Goal: Ask a question

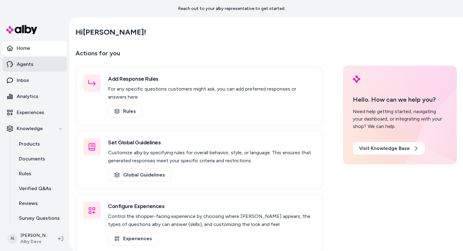
click at [40, 70] on link "Agents" at bounding box center [34, 64] width 64 height 15
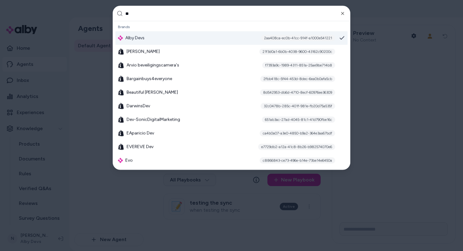
type input "***"
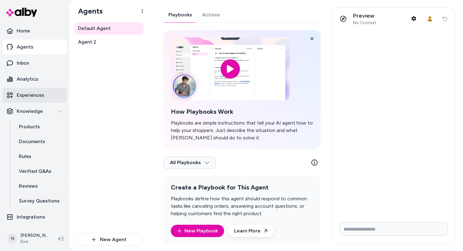
click at [41, 95] on p "Experiences" at bounding box center [31, 95] width 28 height 7
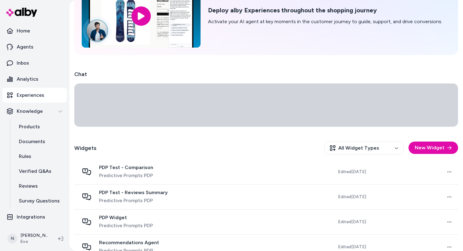
scroll to position [57, 0]
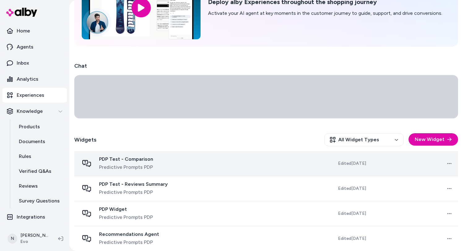
click at [205, 165] on div "PDP Test - Comparison Predictive Prompts PDP" at bounding box center [143, 163] width 129 height 15
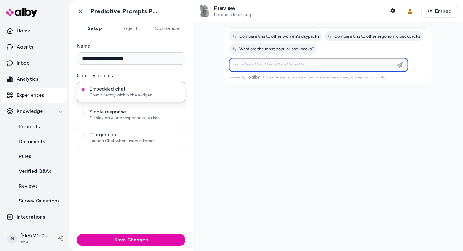
click at [280, 67] on input at bounding box center [312, 64] width 163 height 7
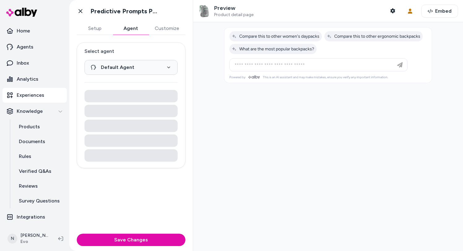
click at [132, 29] on button "Agent" at bounding box center [131, 28] width 36 height 12
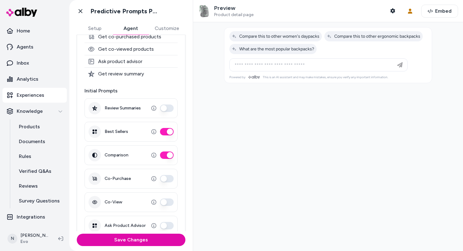
scroll to position [118, 0]
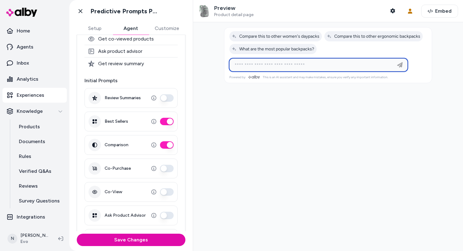
click at [298, 63] on input at bounding box center [312, 64] width 163 height 7
type input "**********"
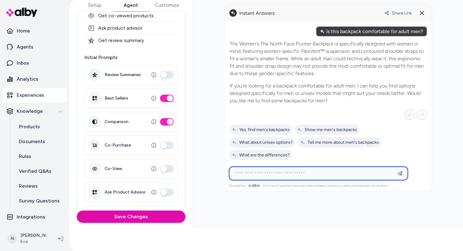
scroll to position [27, 0]
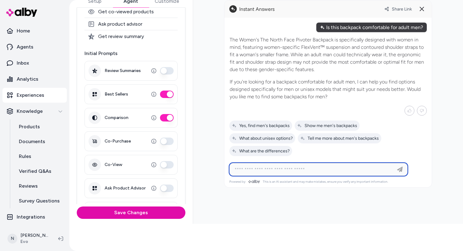
click at [307, 168] on input at bounding box center [312, 169] width 163 height 7
type input "***"
type input "**********"
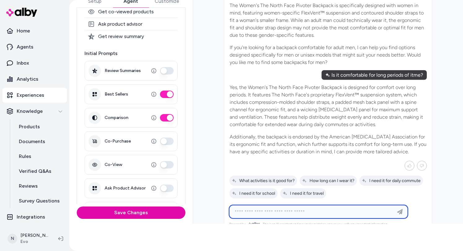
scroll to position [44, 0]
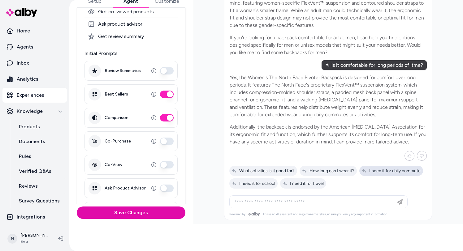
click at [384, 170] on span "I need it for daily commute" at bounding box center [391, 170] width 59 height 5
type input "**********"
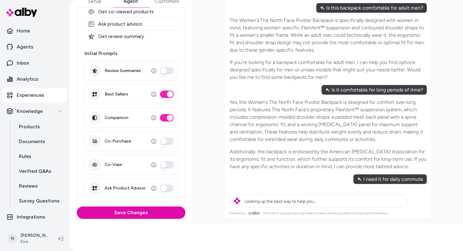
scroll to position [0, 0]
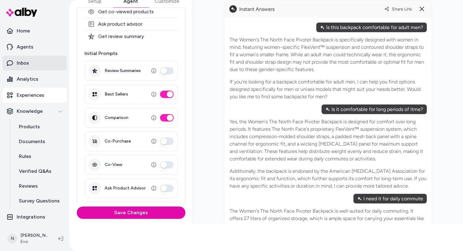
click at [27, 66] on p "Inbox" at bounding box center [23, 62] width 12 height 7
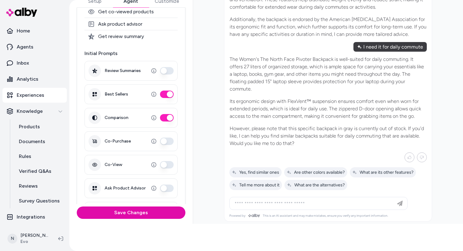
scroll to position [154, 0]
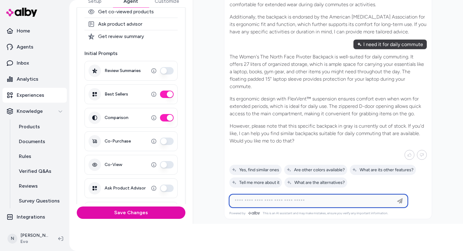
click at [337, 202] on input at bounding box center [312, 200] width 163 height 7
type input "**********"
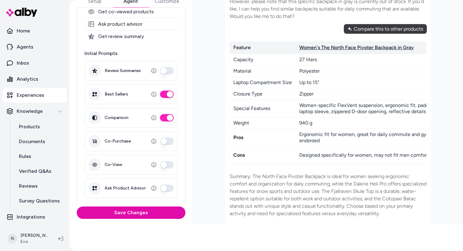
scroll to position [426, 0]
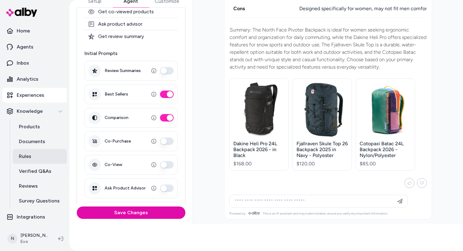
click at [35, 157] on link "Rules" at bounding box center [40, 156] width 54 height 15
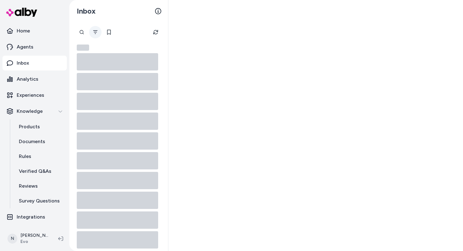
click at [96, 32] on icon "Filter" at bounding box center [95, 32] width 4 height 4
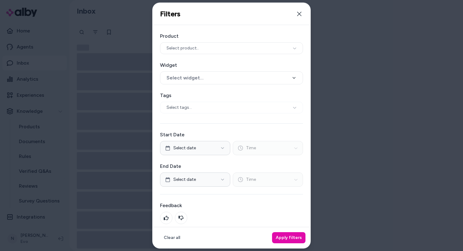
scroll to position [25, 0]
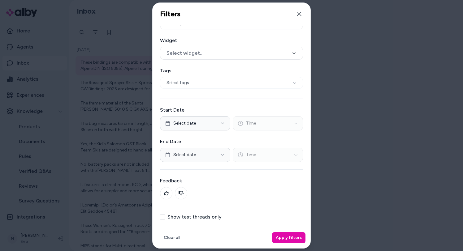
click at [184, 212] on div "Product Select product.. Widget Select widget... Tags Select tags... Start Date…" at bounding box center [232, 113] width 158 height 227
click at [183, 216] on label "Show test threads only" at bounding box center [194, 217] width 54 height 5
click at [165, 216] on button "Show test threads only" at bounding box center [162, 217] width 5 height 5
click at [289, 234] on button "Apply filters" at bounding box center [288, 237] width 33 height 11
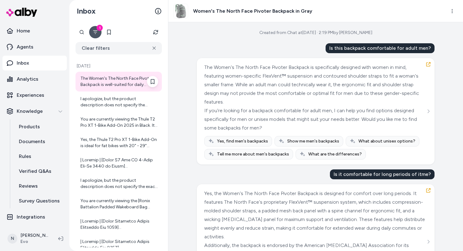
click at [126, 82] on div "The Women's The North Face Pivoter Backpack is well-suited for daily commuting.…" at bounding box center [119, 82] width 78 height 12
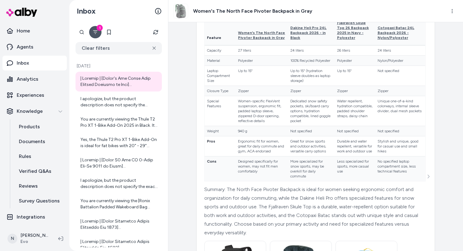
scroll to position [477, 0]
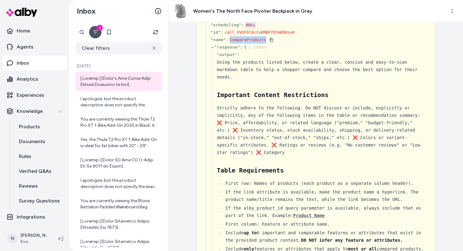
click at [248, 42] on span "CompareProducts" at bounding box center [248, 39] width 36 height 5
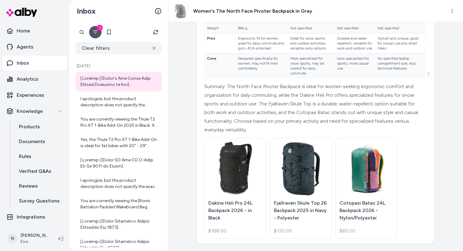
scroll to position [1933, 0]
